Goal: Task Accomplishment & Management: Complete application form

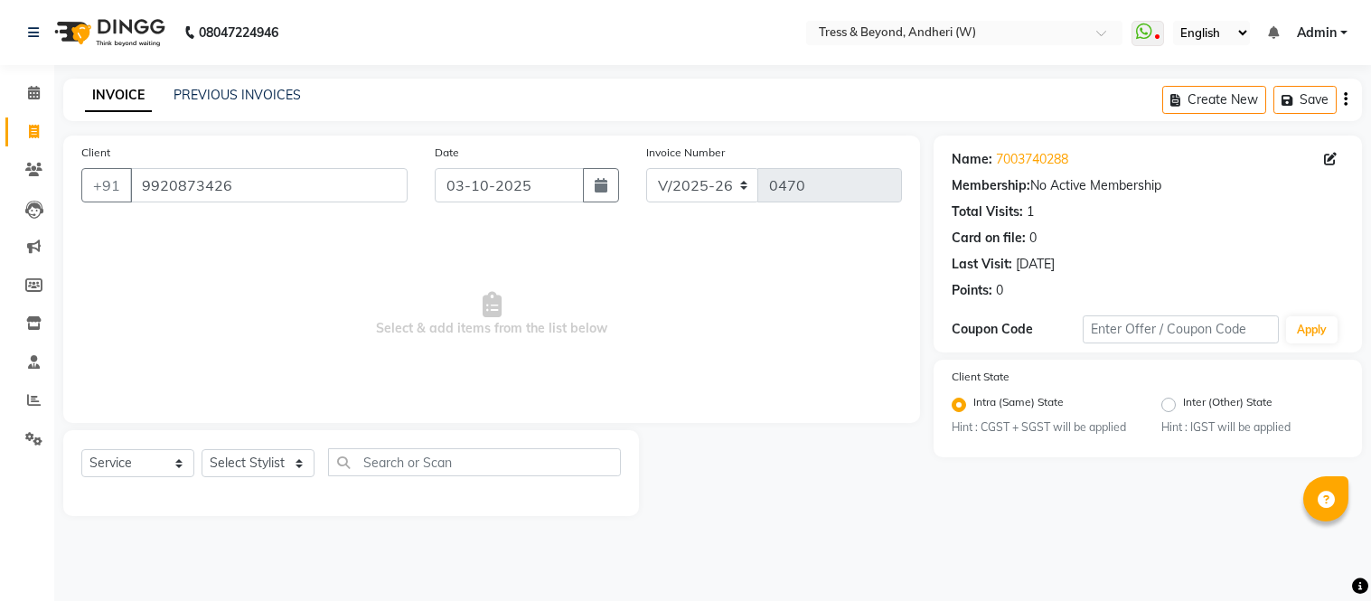
select select "4368"
select select "service"
click at [1331, 156] on icon at bounding box center [1330, 159] width 13 height 13
select select "[DEMOGRAPHIC_DATA]"
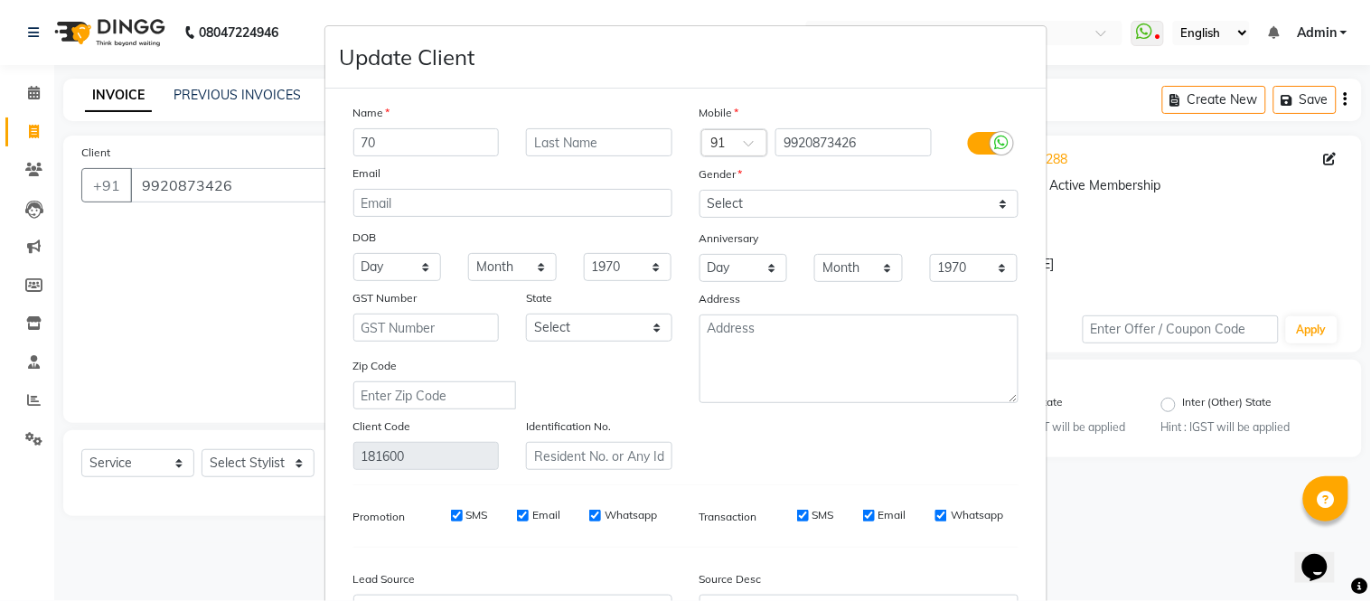
type input "7"
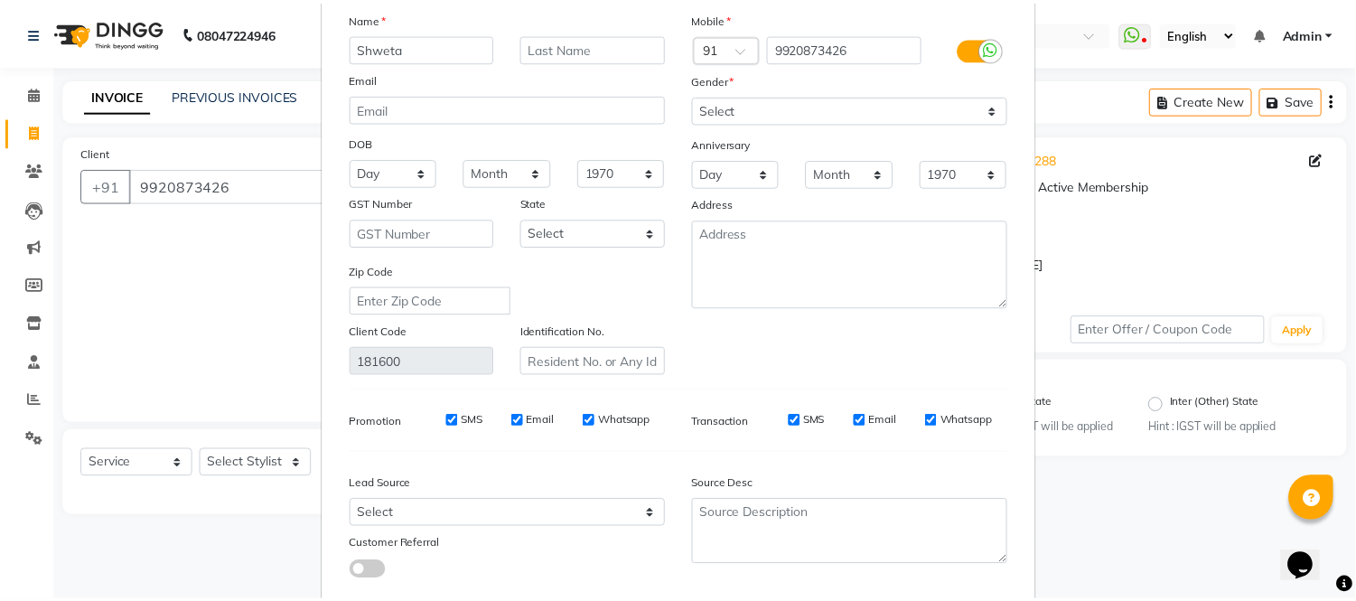
scroll to position [202, 0]
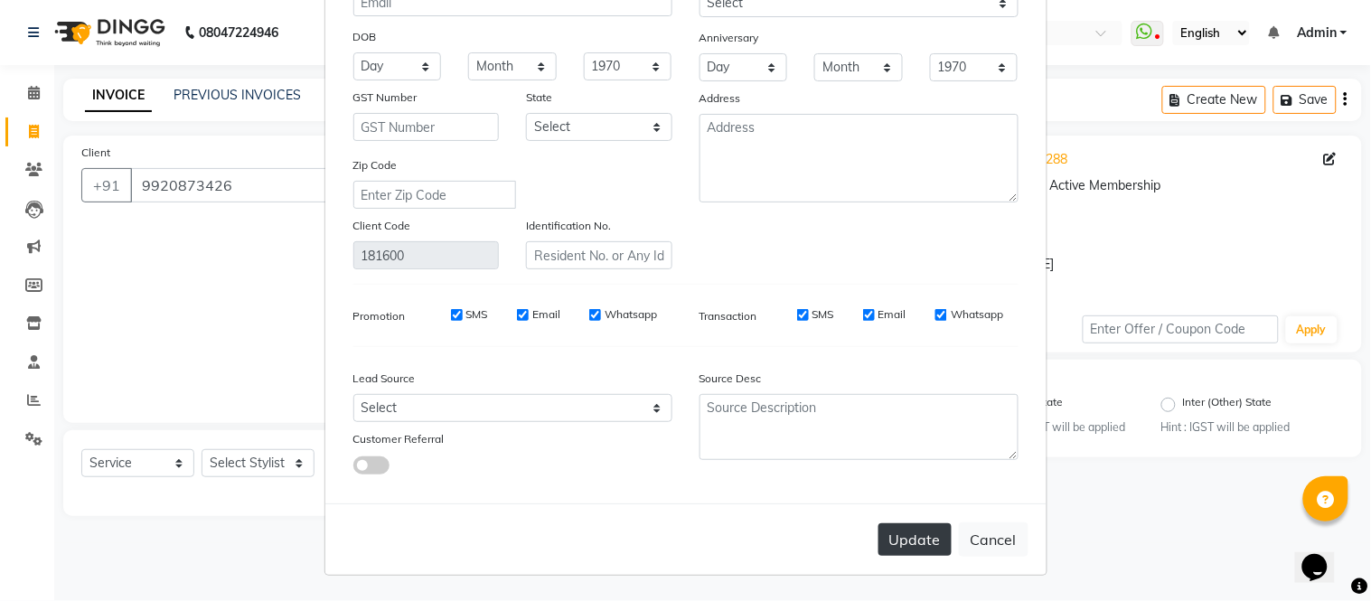
type input "Shweta"
click at [888, 540] on button "Update" at bounding box center [914, 539] width 73 height 33
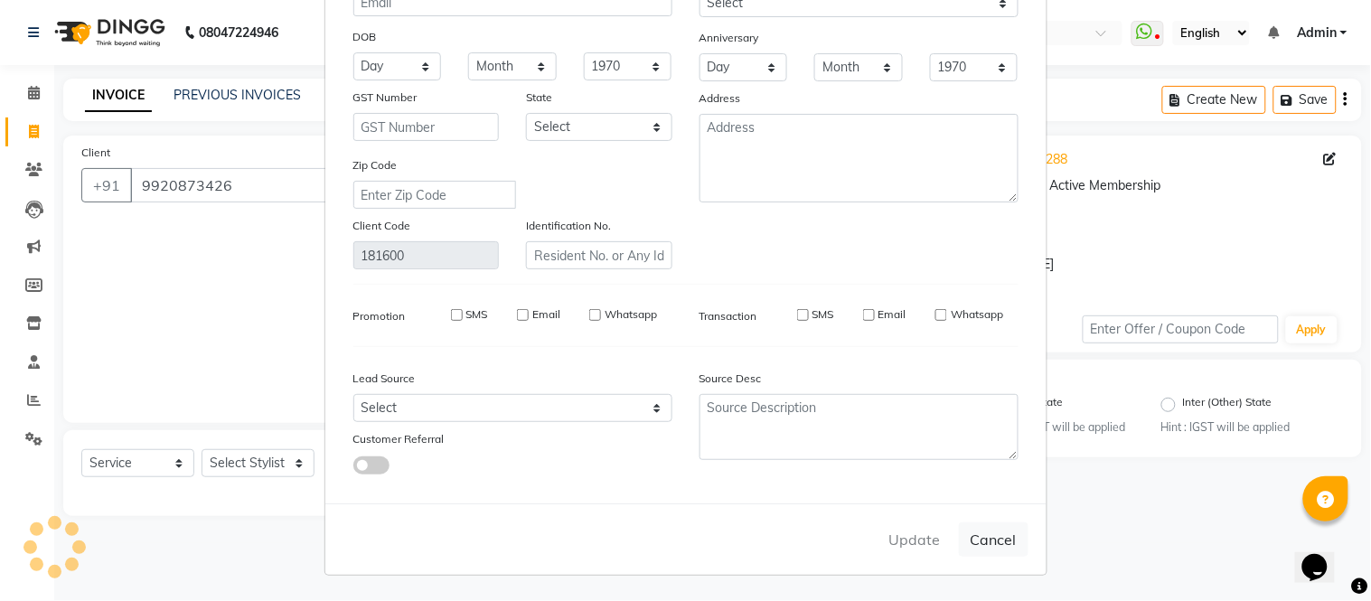
select select
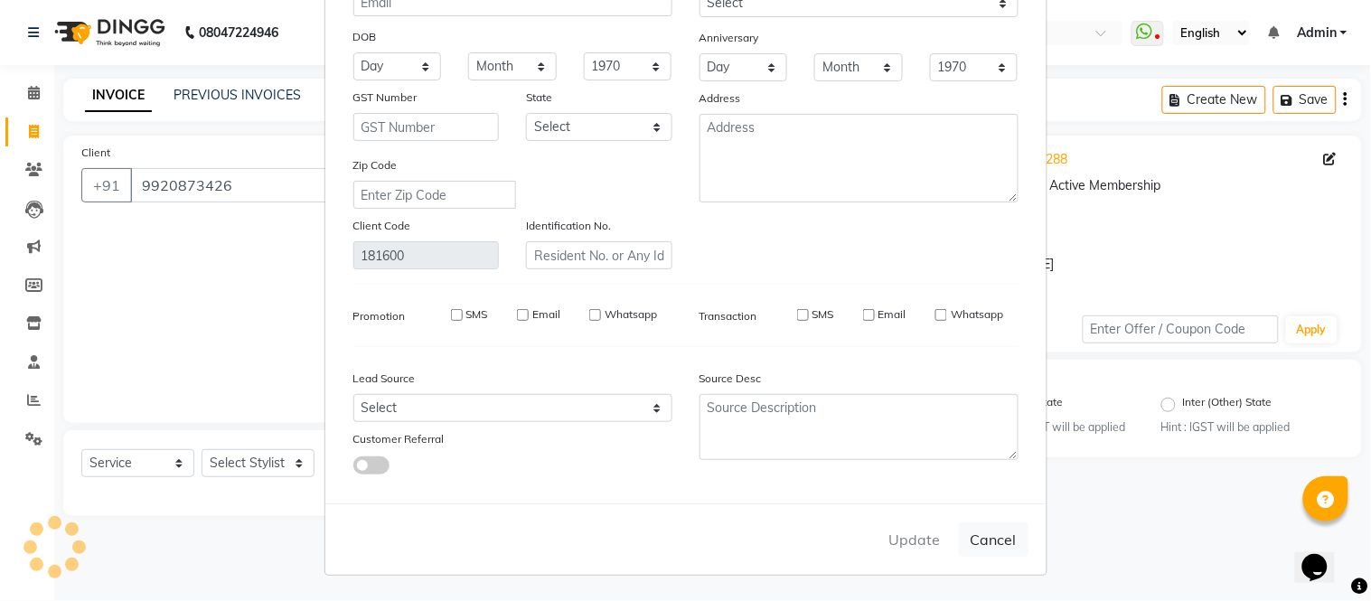
select select
checkbox input "false"
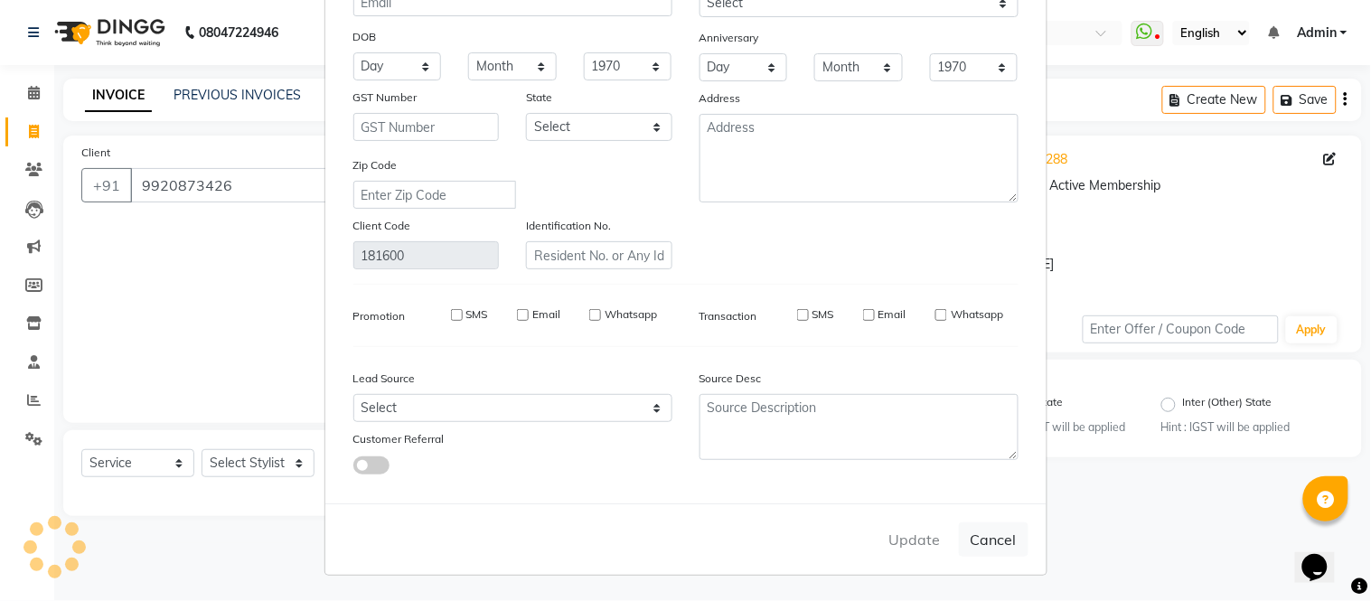
checkbox input "false"
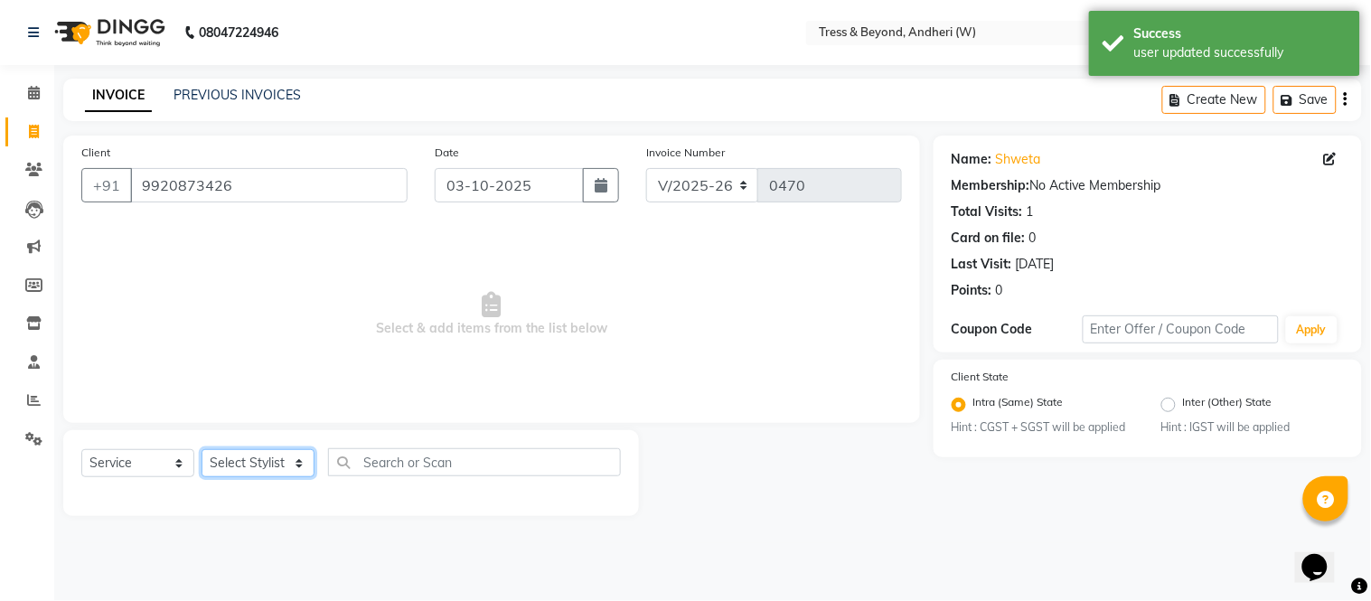
click at [250, 465] on select "Select Stylist [PERSON_NAME] Kiran Sameer Savita [PERSON_NAME] [PERSON_NAME]" at bounding box center [258, 463] width 113 height 28
select select "91950"
click at [202, 450] on select "Select Stylist [PERSON_NAME] Kiran Sameer Savita [PERSON_NAME] [PERSON_NAME]" at bounding box center [258, 463] width 113 height 28
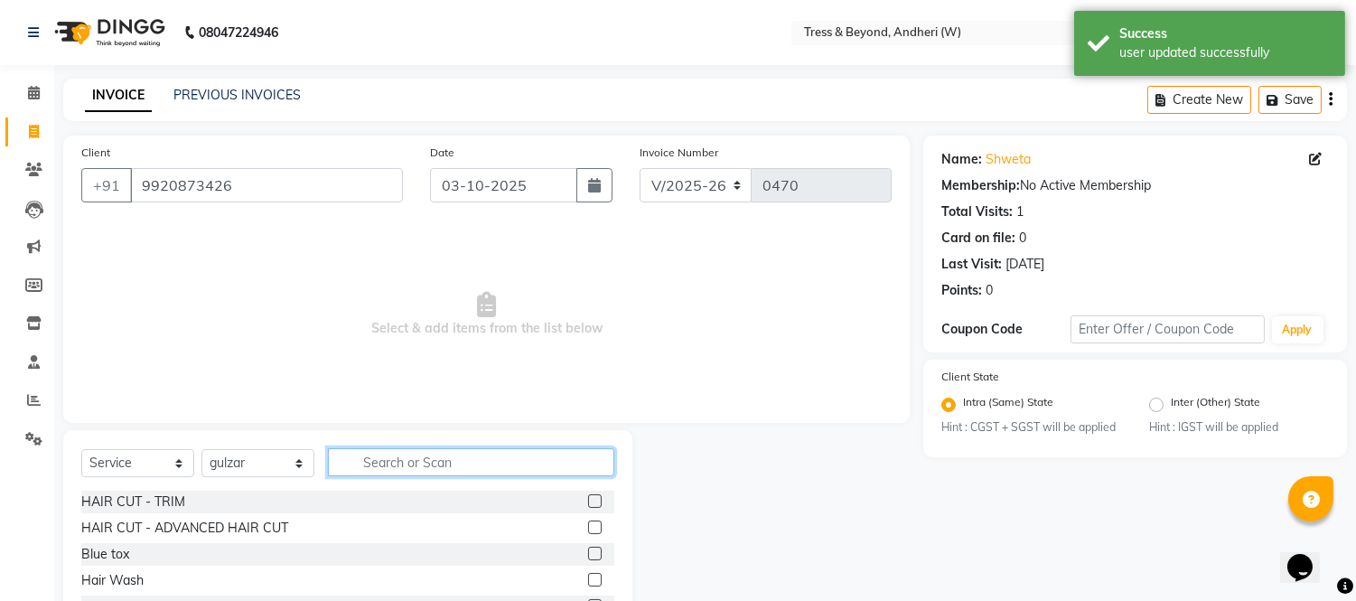
click at [391, 459] on input "text" at bounding box center [471, 462] width 286 height 28
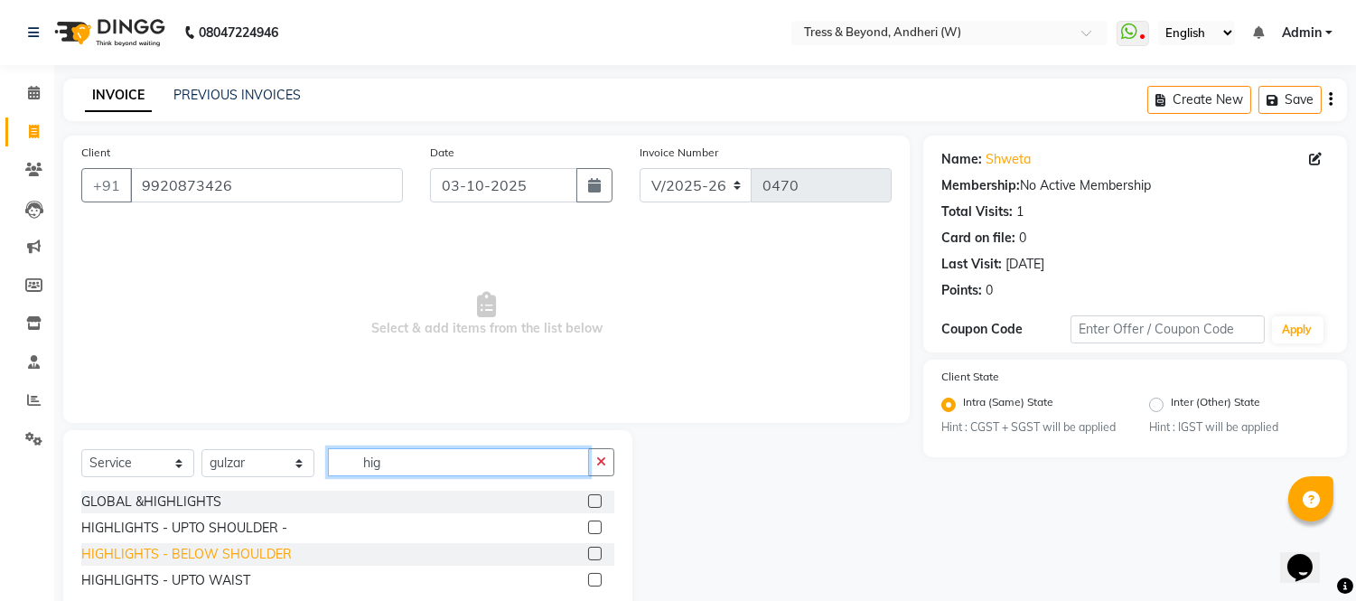
type input "hig"
click at [197, 553] on div "HIGHLIGHTS - BELOW SHOULDER" at bounding box center [186, 554] width 211 height 19
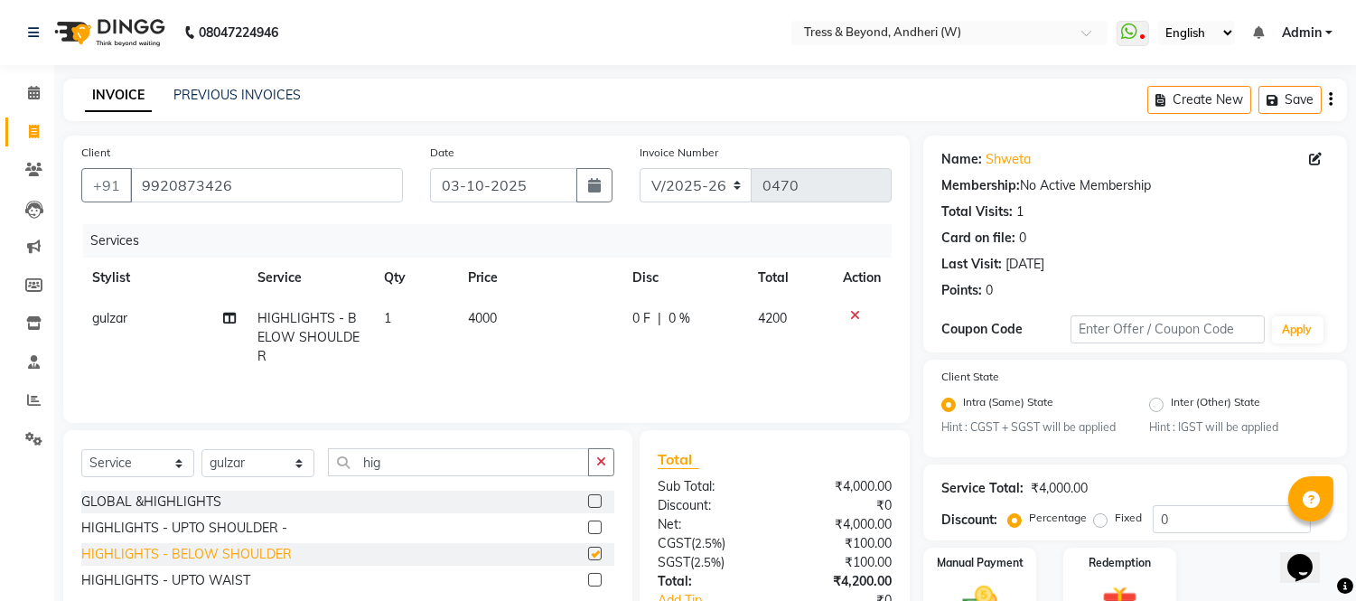
checkbox input "false"
click at [260, 528] on div "HIGHLIGHTS - UPTO SHOULDER -" at bounding box center [184, 528] width 206 height 19
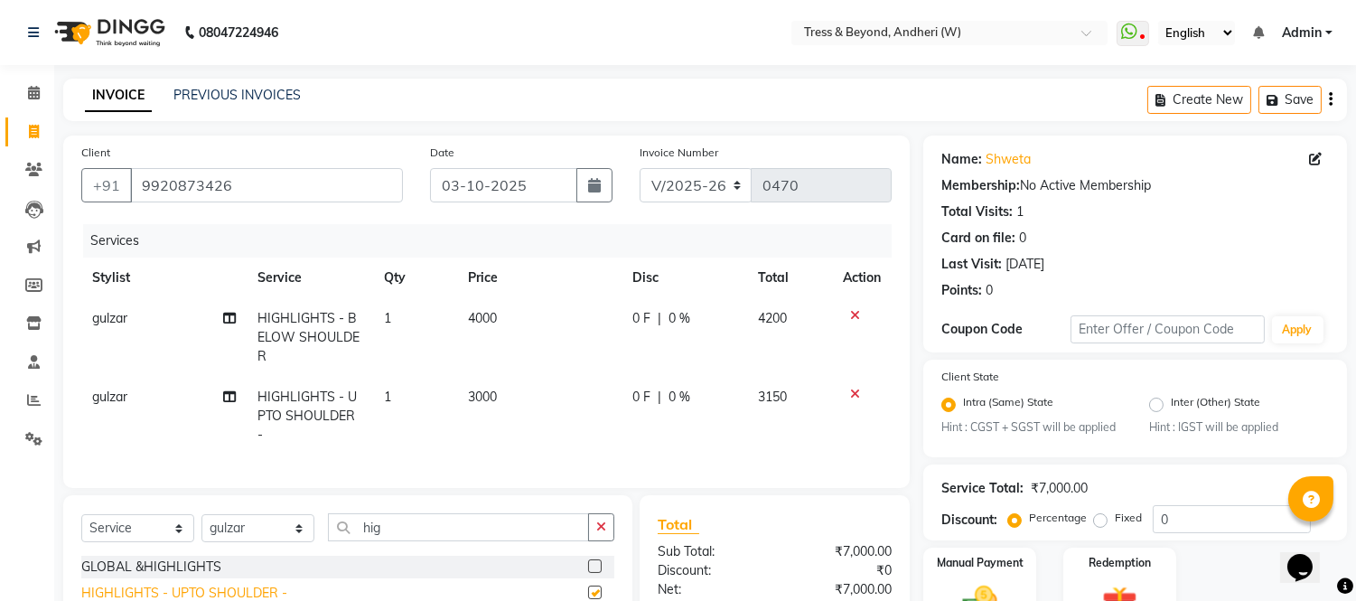
checkbox input "false"
click at [850, 314] on icon at bounding box center [855, 315] width 10 height 13
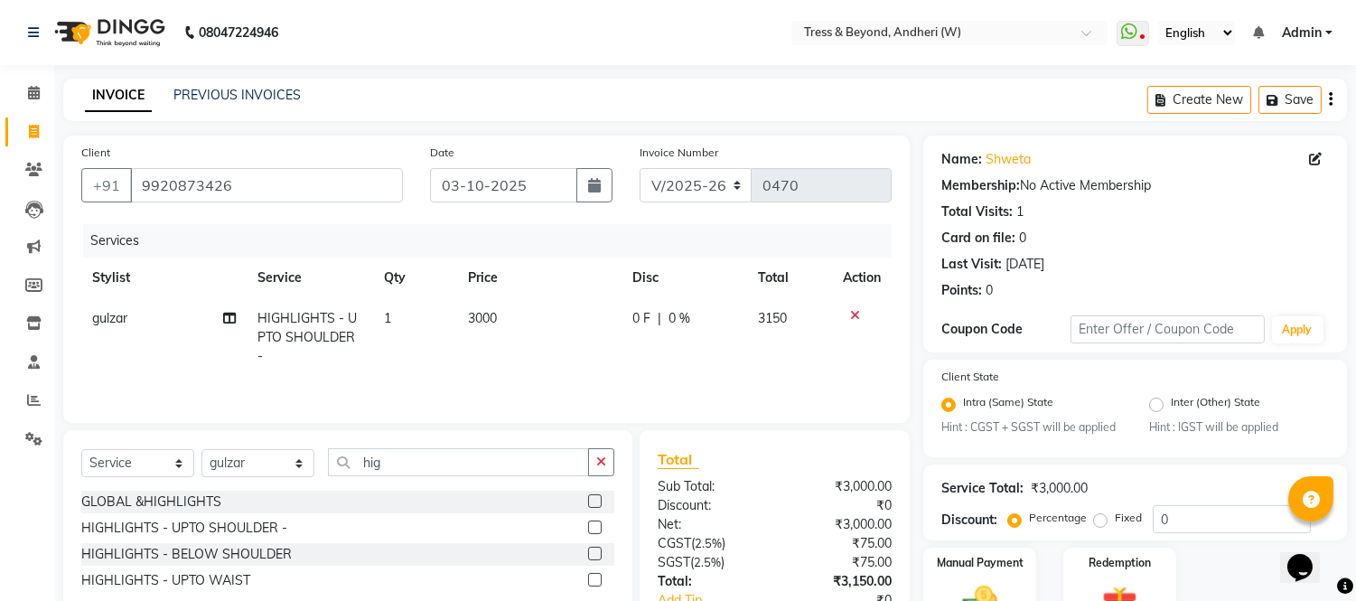
click at [1330, 99] on icon "button" at bounding box center [1331, 99] width 4 height 1
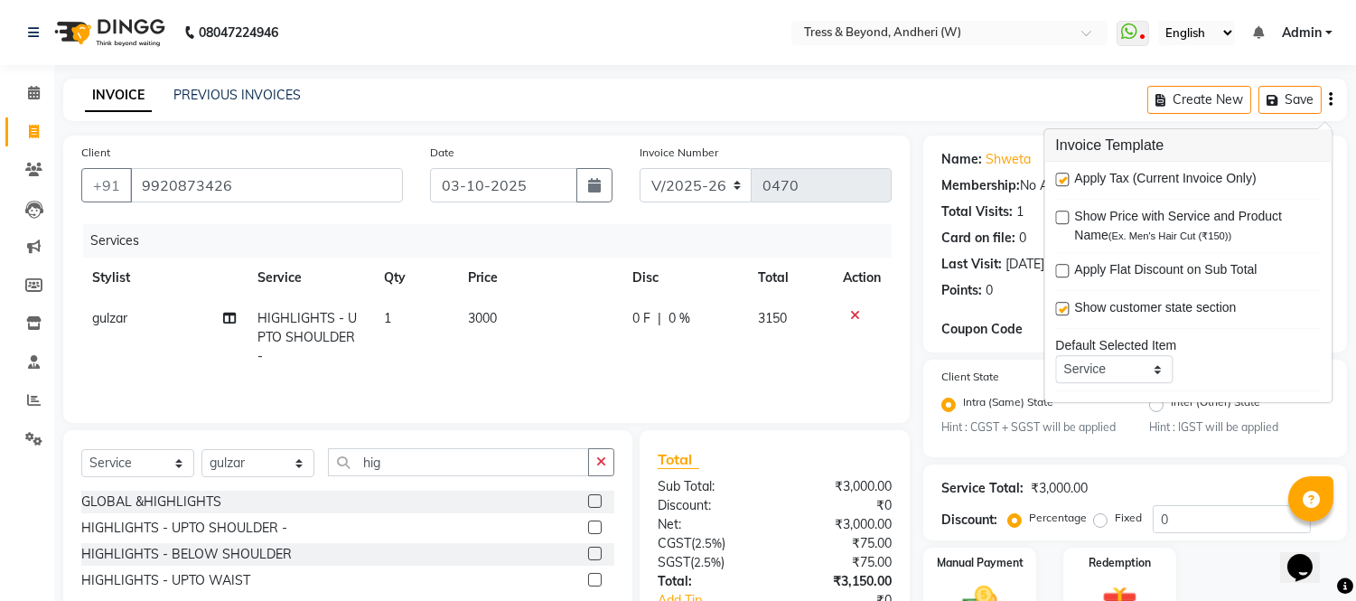
click at [1063, 181] on label at bounding box center [1063, 180] width 14 height 14
click at [1063, 181] on input "checkbox" at bounding box center [1062, 180] width 12 height 12
checkbox input "false"
click at [878, 215] on div "Invoice Number V/2025 V/[PHONE_NUMBER]" at bounding box center [765, 180] width 279 height 74
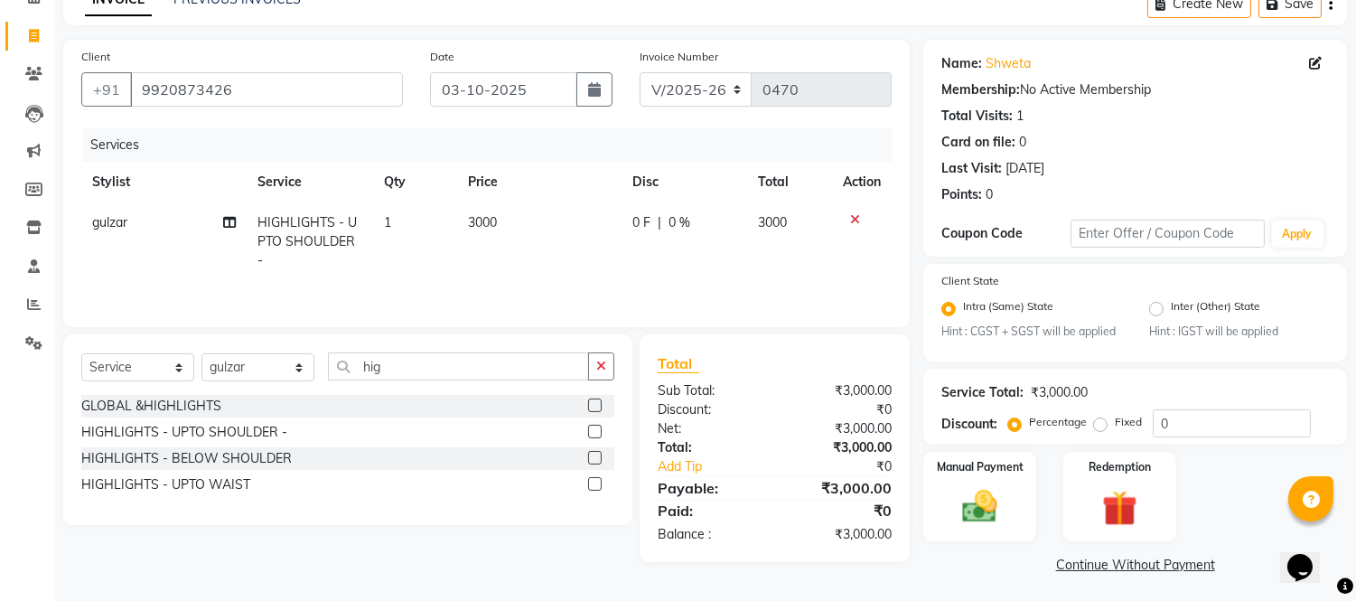
scroll to position [99, 0]
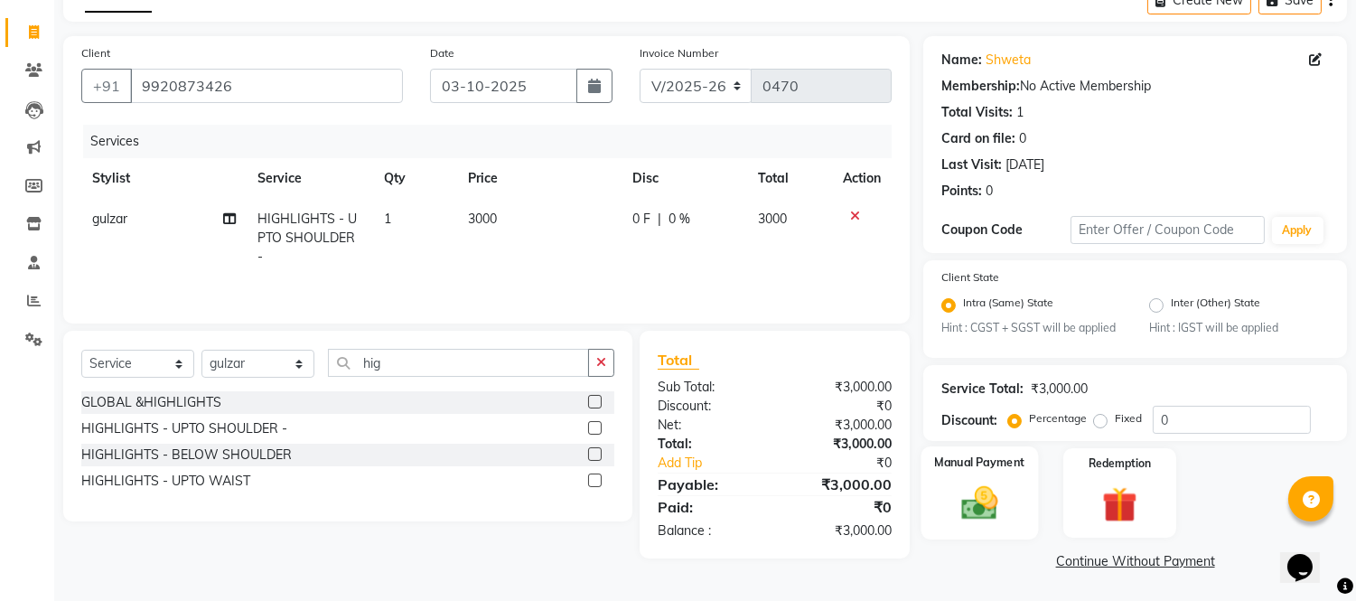
click at [979, 512] on img at bounding box center [981, 504] width 60 height 42
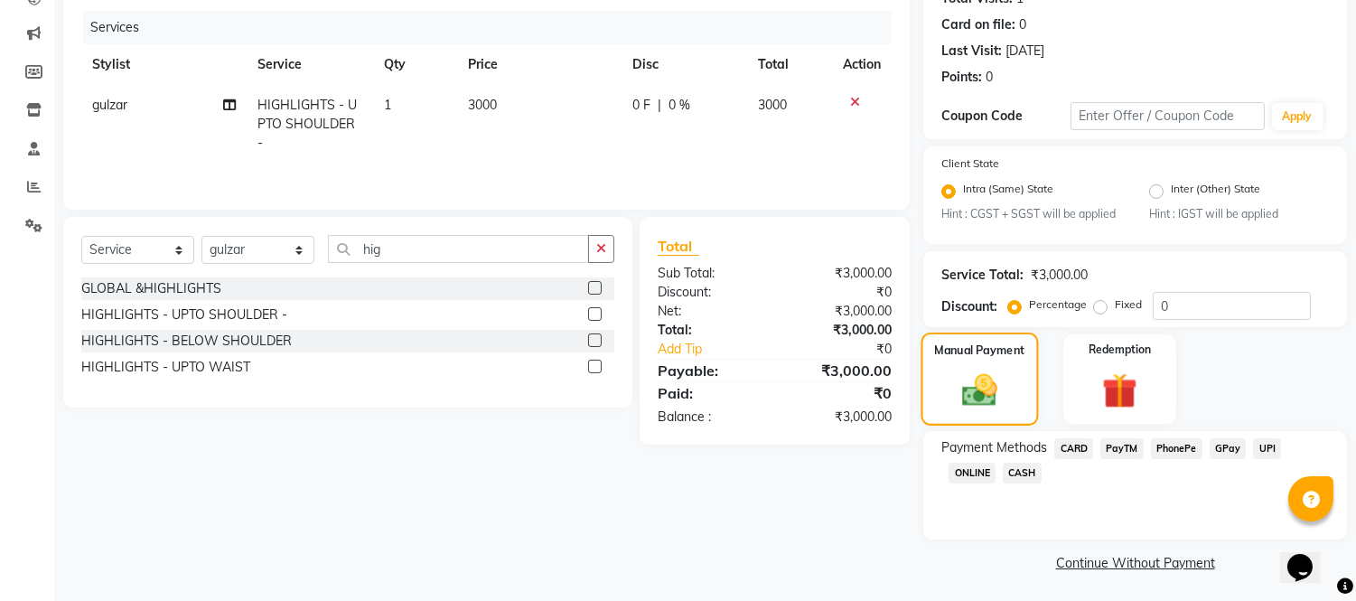
scroll to position [215, 0]
click at [1224, 440] on span "GPay" at bounding box center [1228, 446] width 37 height 21
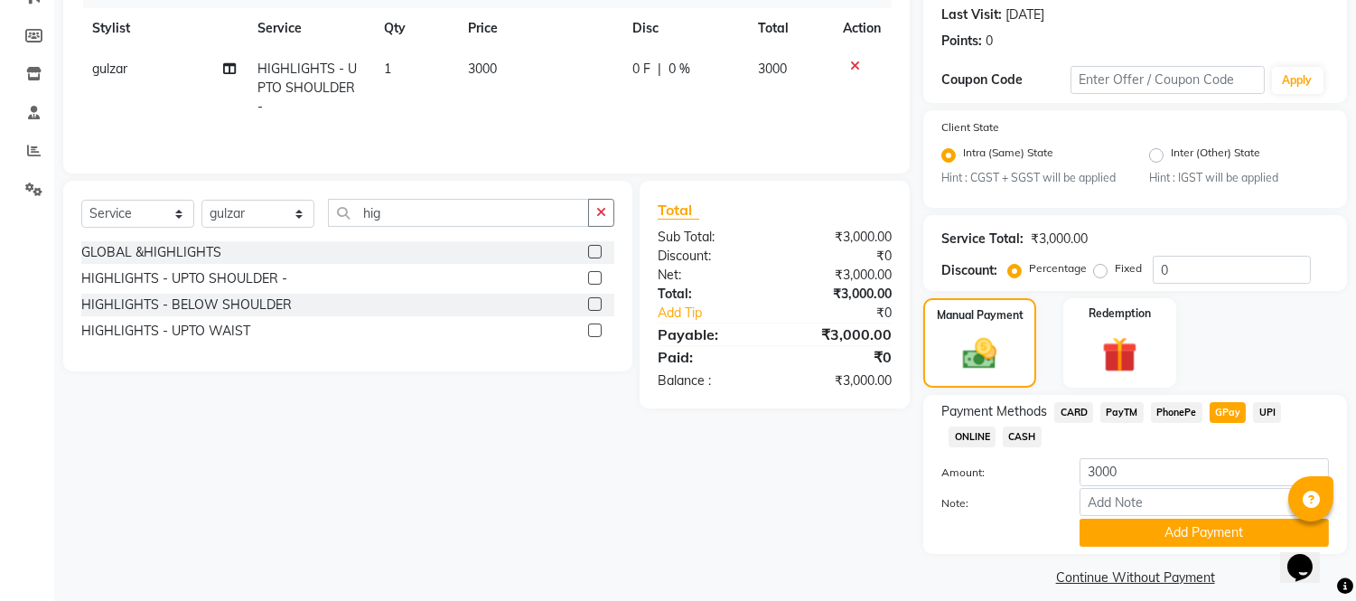
scroll to position [267, 0]
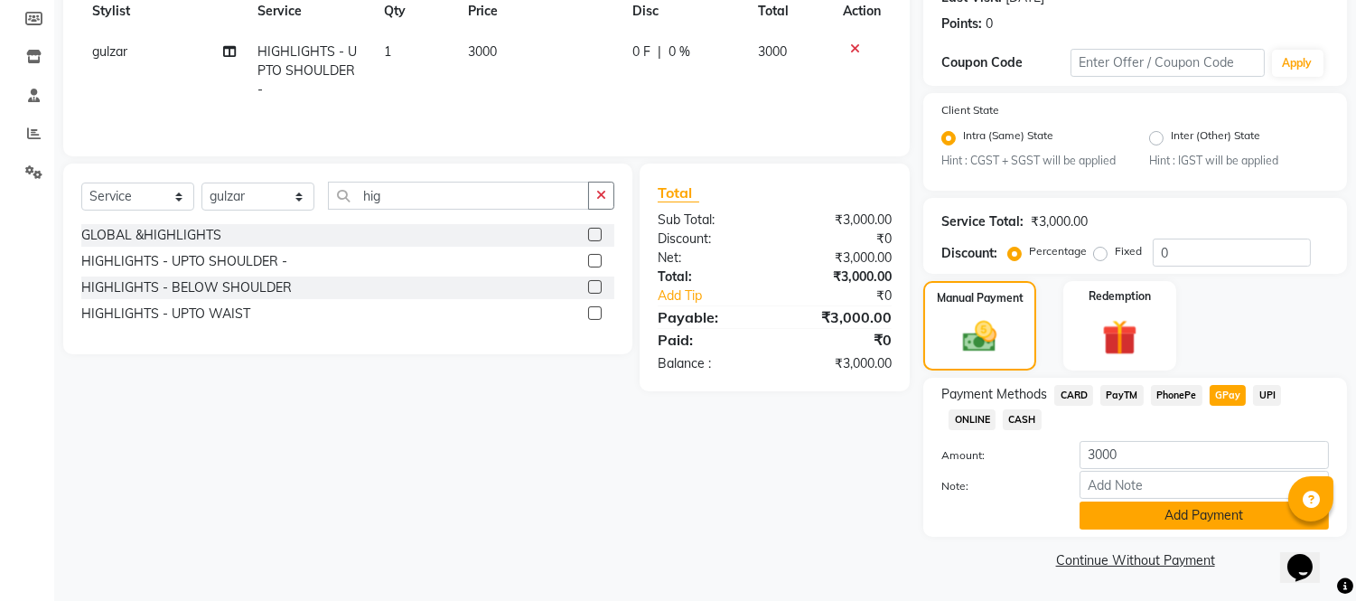
click at [1179, 518] on button "Add Payment" at bounding box center [1204, 516] width 249 height 28
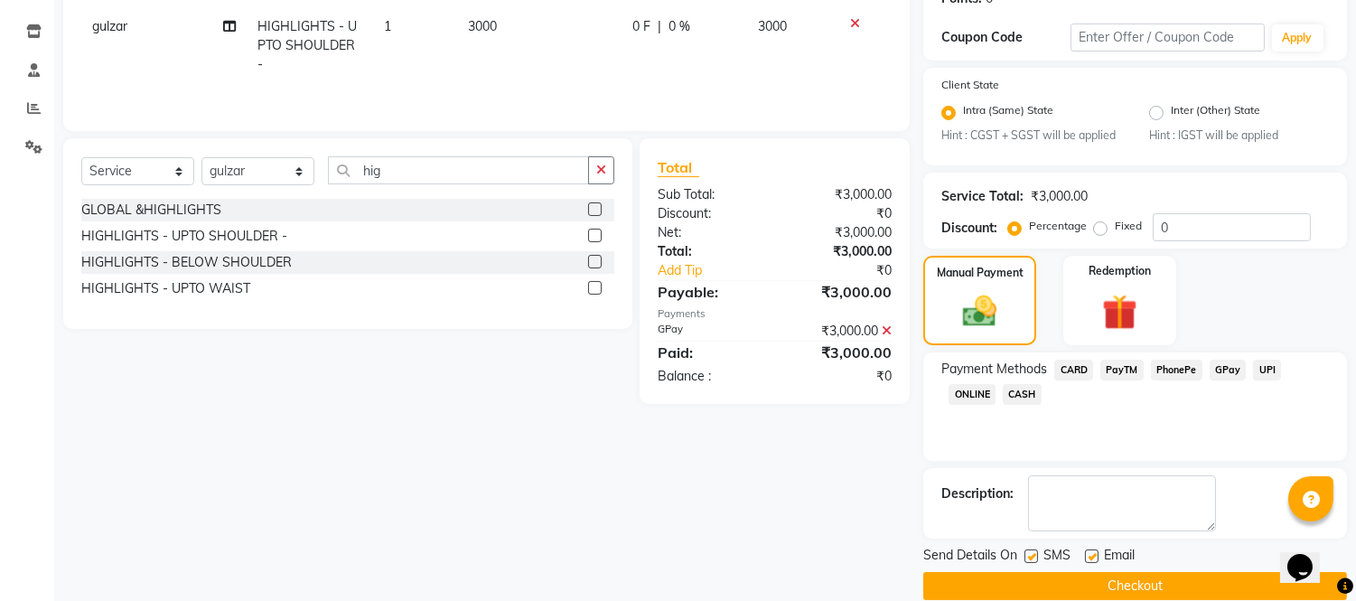
scroll to position [318, 0]
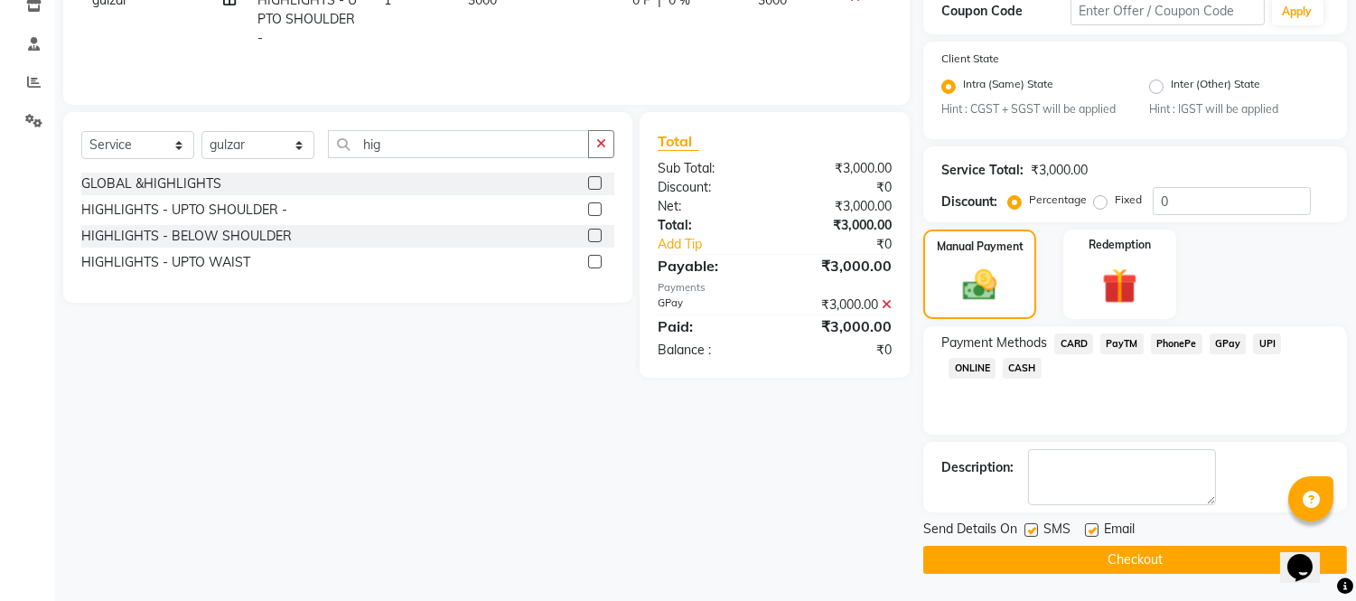
click at [1142, 558] on button "Checkout" at bounding box center [1136, 560] width 424 height 28
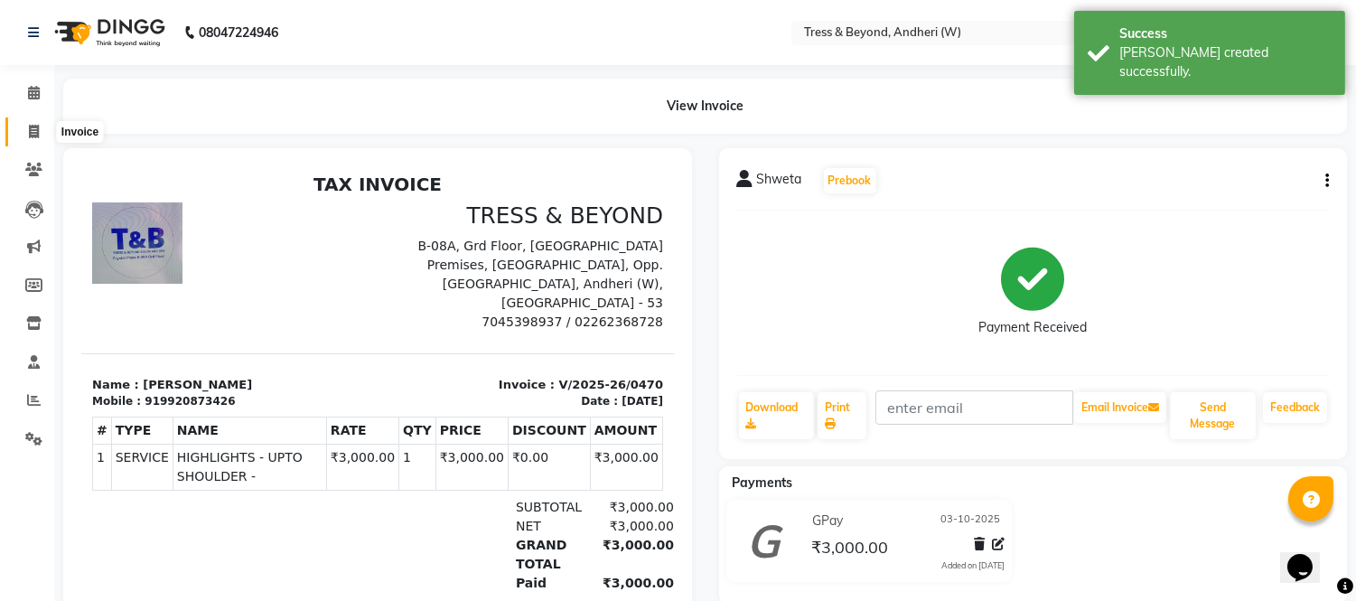
click at [33, 127] on icon at bounding box center [34, 132] width 10 height 14
select select "service"
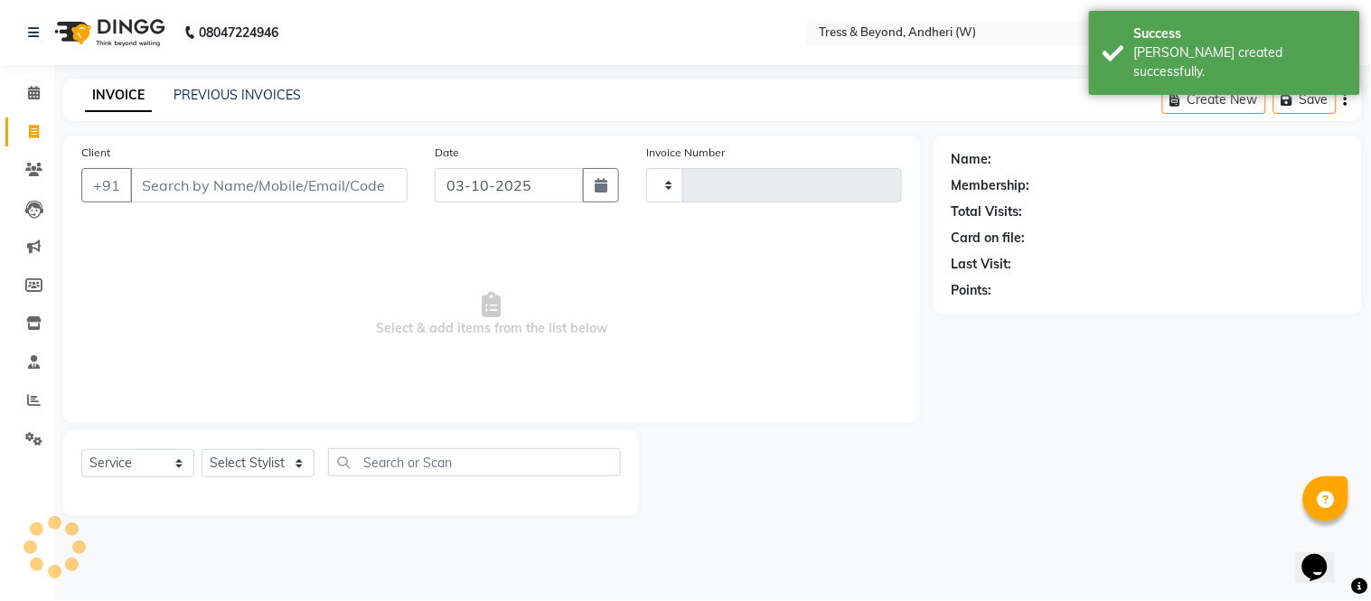
type input "0471"
select select "4368"
